Goal: Task Accomplishment & Management: Manage account settings

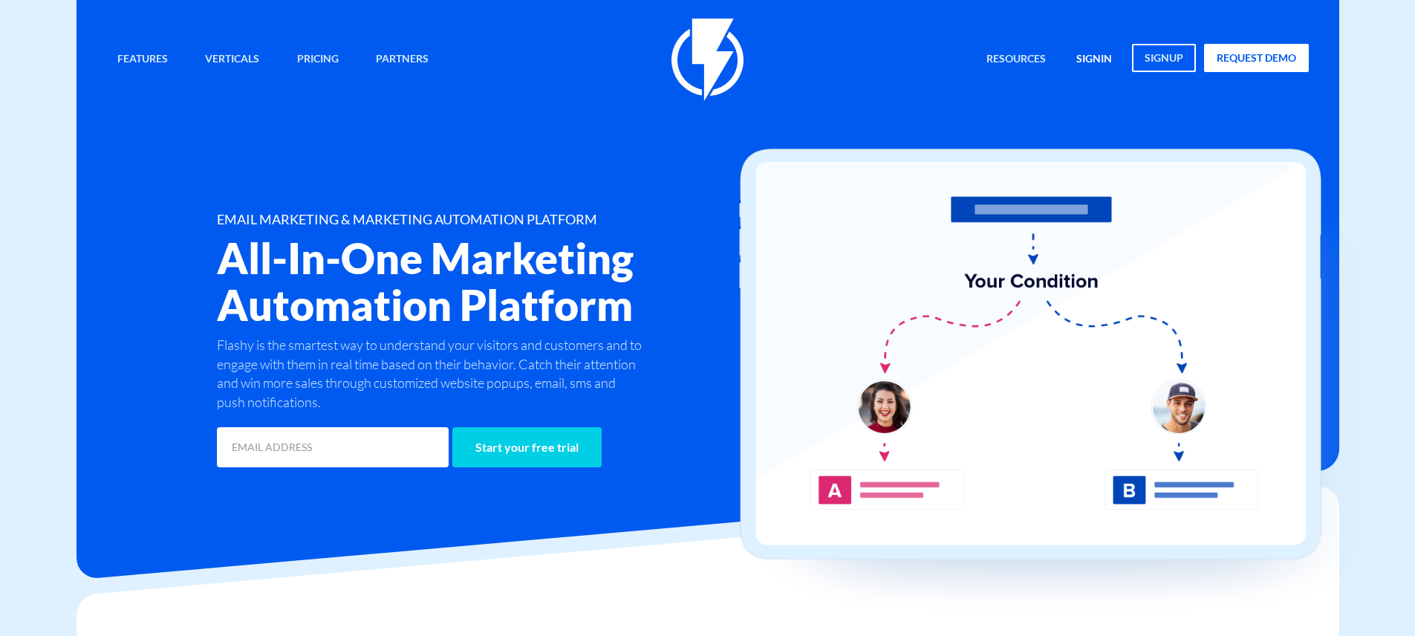
click at [1101, 62] on link "signin" at bounding box center [1094, 60] width 58 height 32
click at [1093, 62] on link "signin" at bounding box center [1094, 60] width 58 height 32
click at [1099, 62] on link "signin" at bounding box center [1094, 60] width 58 height 32
